Goal: Information Seeking & Learning: Check status

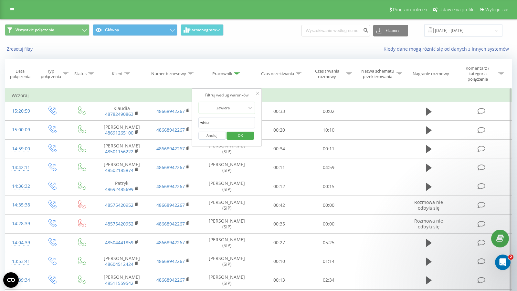
click at [239, 135] on span "OK" at bounding box center [240, 135] width 18 height 10
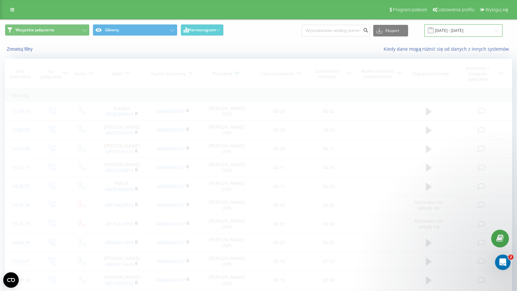
click at [469, 34] on input "[DATE] - [DATE]" at bounding box center [463, 30] width 78 height 13
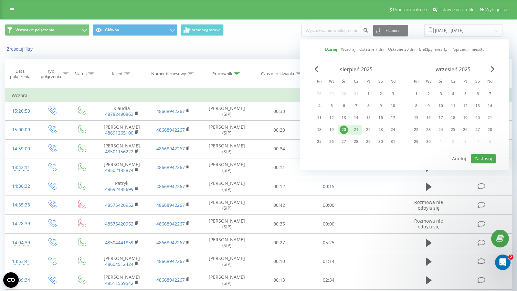
click at [359, 127] on div "21" at bounding box center [356, 130] width 8 height 8
click at [477, 152] on div "sierpień 2025 Pn [PERSON_NAME] Cz Pt So Nd 28 29 30 31 1 2 3 4 5 6 7 8 9 10 11 …" at bounding box center [404, 109] width 183 height 87
click at [477, 154] on button "Zastosuj" at bounding box center [482, 158] width 25 height 9
type input "[DATE] - [DATE]"
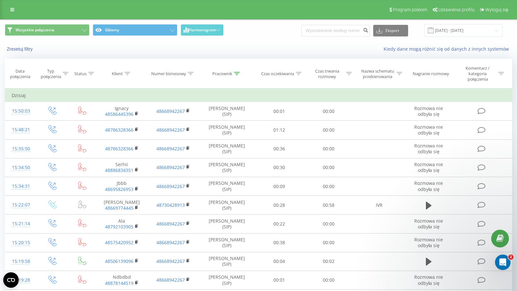
click at [221, 74] on div "Pracownik" at bounding box center [222, 73] width 20 height 5
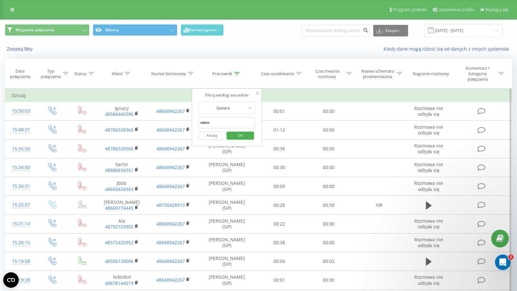
click at [229, 122] on input "wiktor" at bounding box center [226, 122] width 57 height 11
click at [248, 134] on span "OK" at bounding box center [240, 135] width 18 height 10
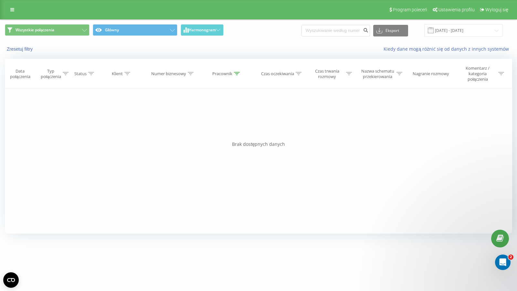
click at [221, 71] on div "Pracownik" at bounding box center [222, 73] width 20 height 5
click at [219, 120] on input "ewelina k" at bounding box center [226, 122] width 57 height 11
type input "e"
click at [237, 136] on span "OK" at bounding box center [240, 135] width 18 height 10
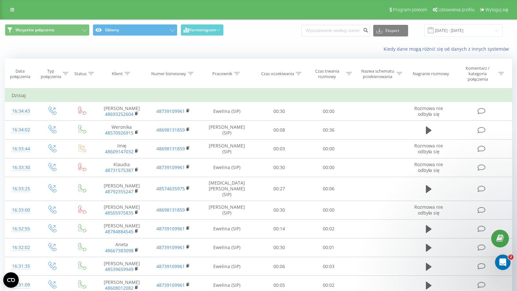
click at [227, 73] on div "Pracownik" at bounding box center [222, 73] width 20 height 5
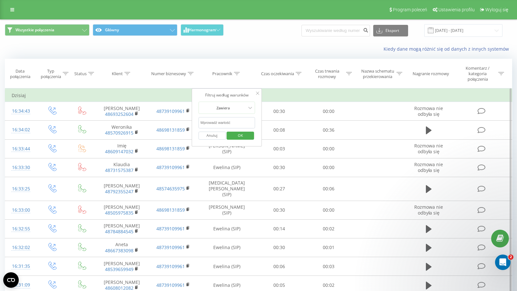
click at [232, 125] on input "text" at bounding box center [226, 122] width 57 height 11
click button "OK" at bounding box center [240, 136] width 27 height 8
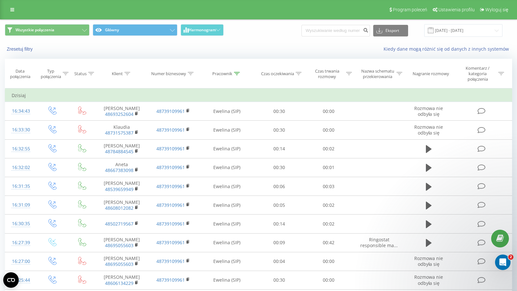
click at [232, 75] on div "Pracownik" at bounding box center [222, 73] width 20 height 5
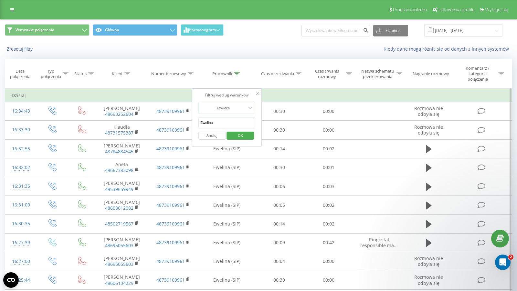
click at [241, 123] on input "Ewelina" at bounding box center [226, 122] width 57 height 11
click button "OK" at bounding box center [240, 136] width 27 height 8
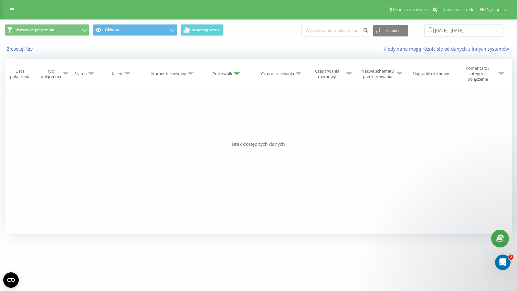
click at [226, 74] on div "Pracownik" at bounding box center [222, 73] width 20 height 5
click at [228, 121] on input "Ewelina K" at bounding box center [226, 122] width 57 height 11
click button "OK" at bounding box center [240, 136] width 27 height 8
click at [222, 71] on div "Pracownik" at bounding box center [222, 73] width 20 height 5
click at [234, 124] on input "Ewelina sip" at bounding box center [226, 122] width 57 height 11
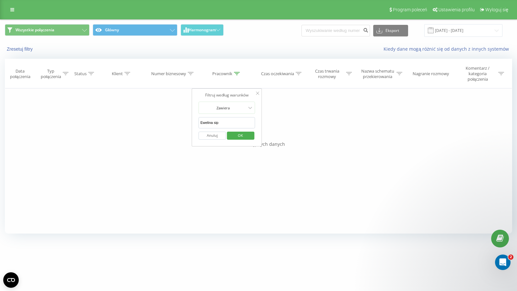
click at [234, 124] on input "Ewelina sip" at bounding box center [226, 122] width 57 height 11
type input "Ewelina (sip)"
click button "OK" at bounding box center [240, 136] width 27 height 8
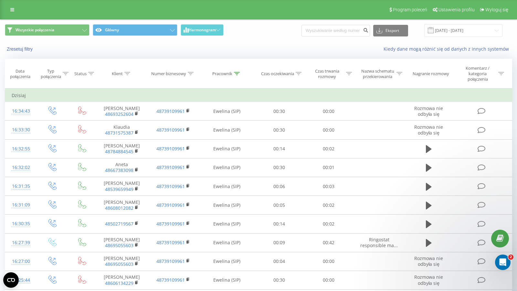
click at [220, 75] on div "Pracownik" at bounding box center [222, 73] width 20 height 5
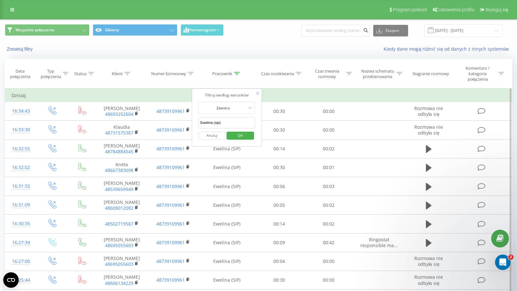
click at [239, 124] on input "Ewelina (sip)" at bounding box center [226, 122] width 57 height 11
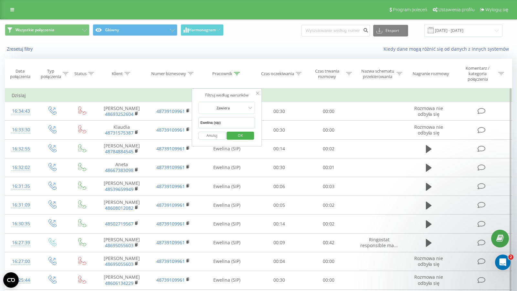
click at [239, 124] on input "Ewelina (sip)" at bounding box center [226, 122] width 57 height 11
click button "OK" at bounding box center [240, 136] width 27 height 8
